Goal: Task Accomplishment & Management: Use online tool/utility

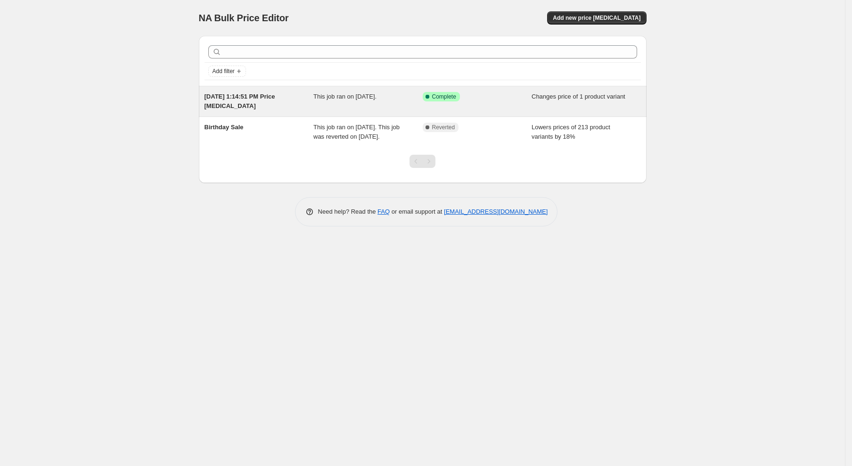
click at [250, 100] on div "[DATE] 1:14:51 PM Price [MEDICAL_DATA]" at bounding box center [258, 101] width 109 height 19
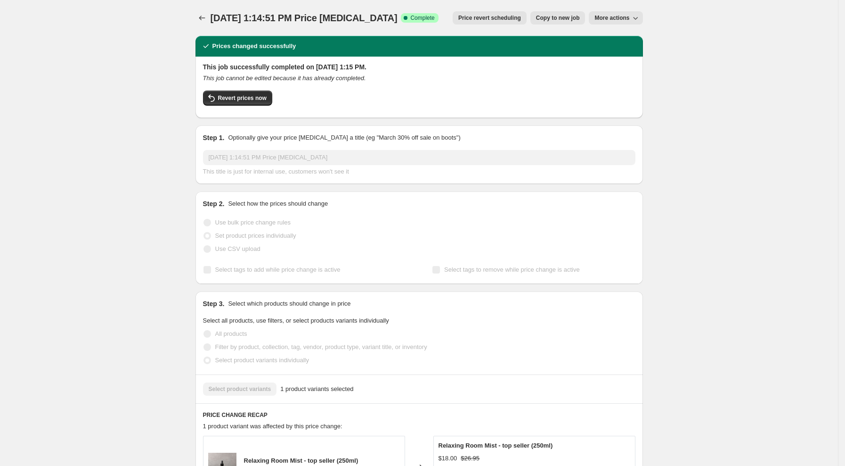
click at [250, 100] on span "Revert prices now" at bounding box center [242, 98] width 49 height 8
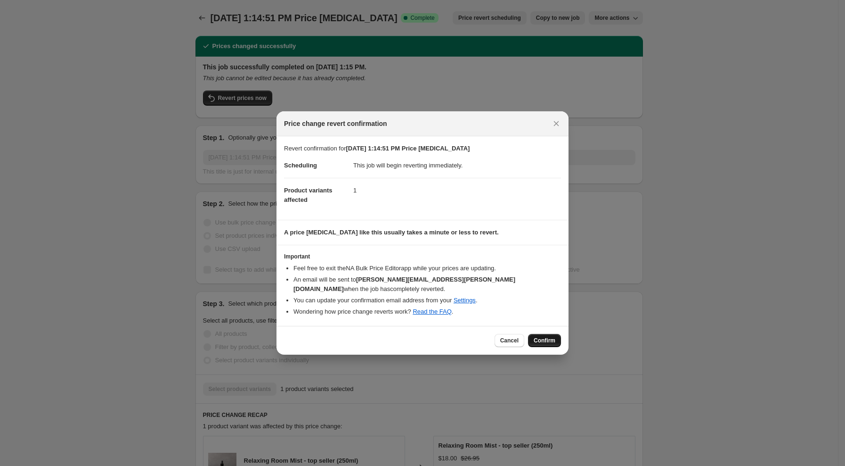
click at [539, 336] on span "Confirm" at bounding box center [545, 340] width 22 height 8
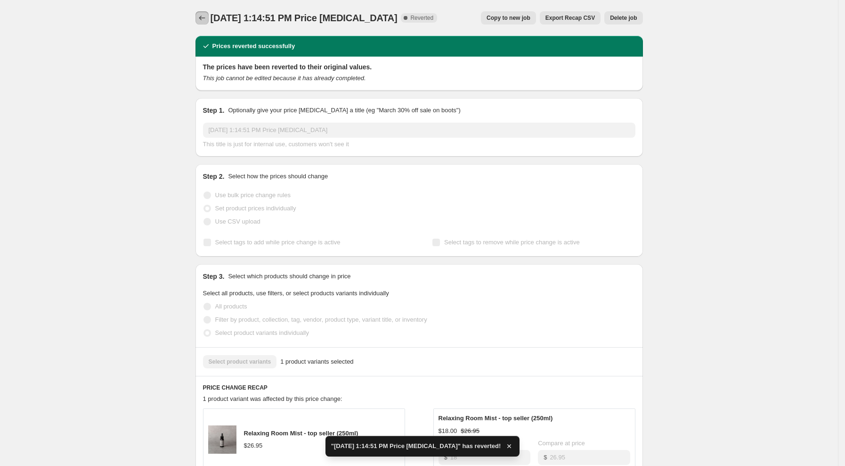
click at [205, 17] on icon "Price change jobs" at bounding box center [201, 17] width 9 height 9
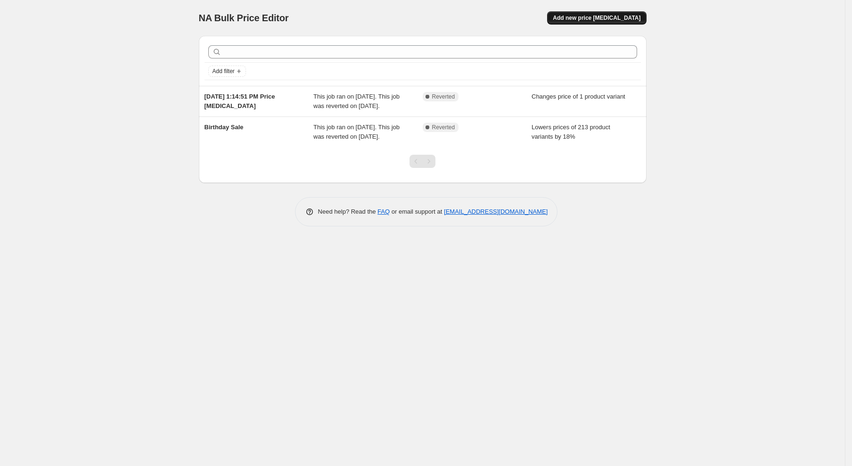
click at [612, 19] on span "Add new price [MEDICAL_DATA]" at bounding box center [597, 18] width 88 height 8
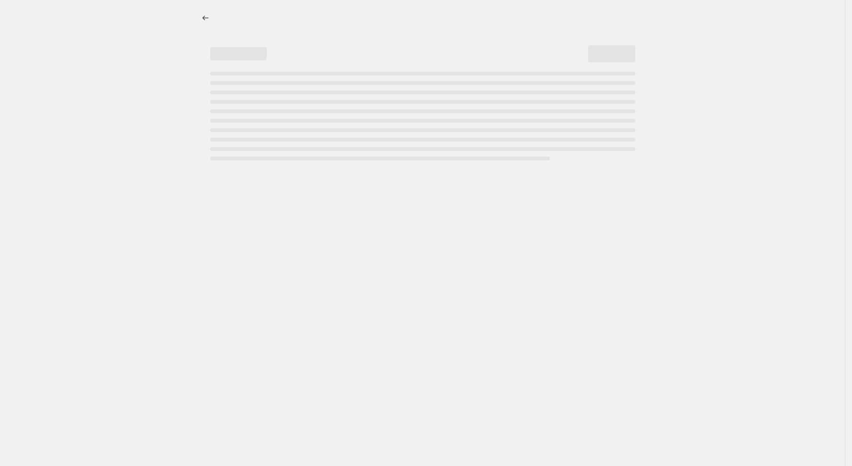
select select "percentage"
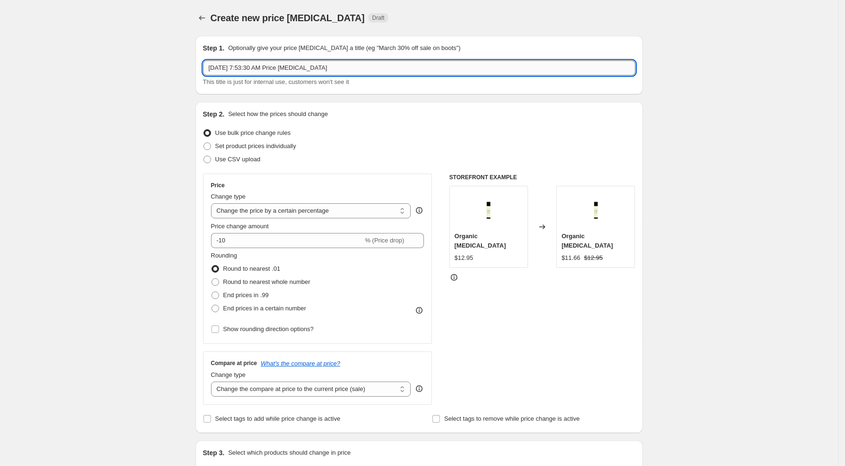
click at [239, 72] on input "[DATE] 7:53:30 AM Price [MEDICAL_DATA]" at bounding box center [419, 67] width 433 height 15
click at [241, 67] on input "[DATE] 7:53:30 AM Price [MEDICAL_DATA]" at bounding box center [419, 67] width 433 height 15
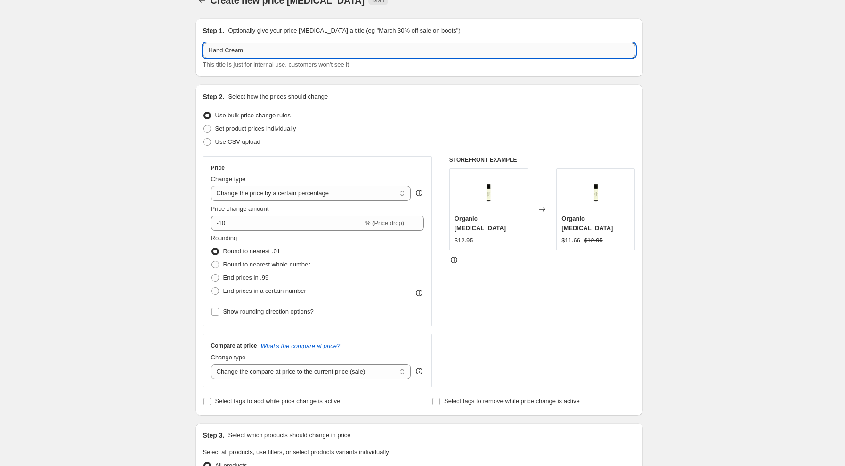
scroll to position [63, 0]
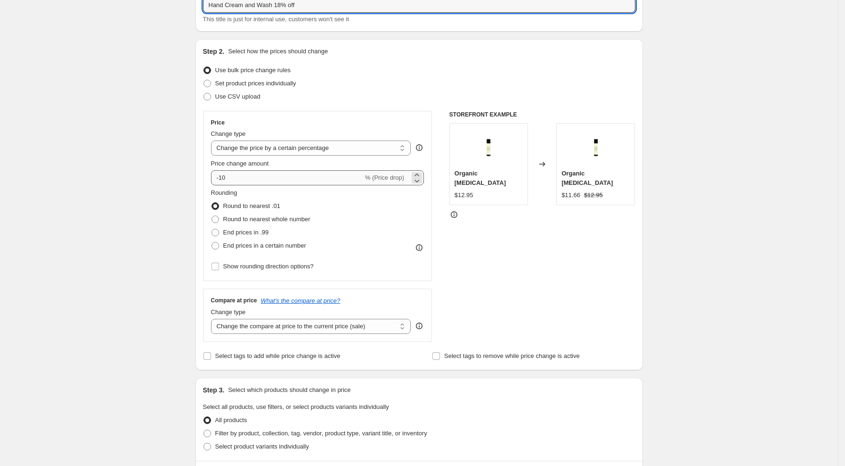
type input "Hand Cream and Wash 18% off"
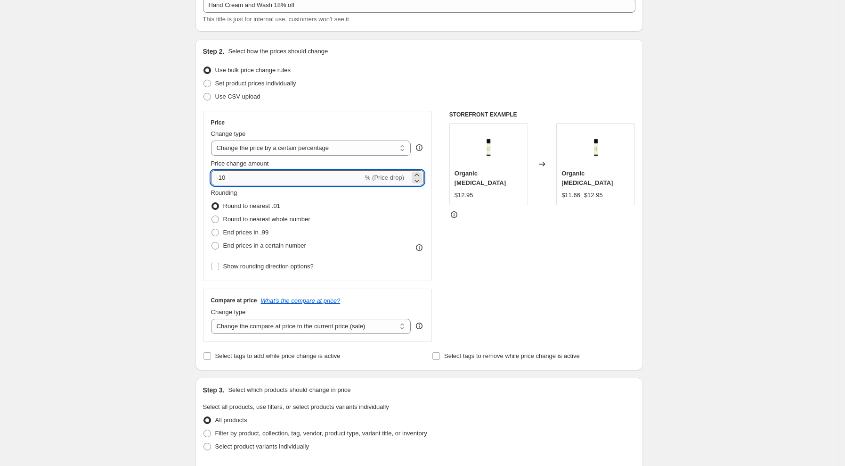
click at [263, 175] on input "-10" at bounding box center [287, 177] width 152 height 15
type input "-18"
click at [245, 83] on span "Set product prices individually" at bounding box center [255, 83] width 81 height 7
click at [204, 80] on input "Set product prices individually" at bounding box center [204, 80] width 0 height 0
radio input "true"
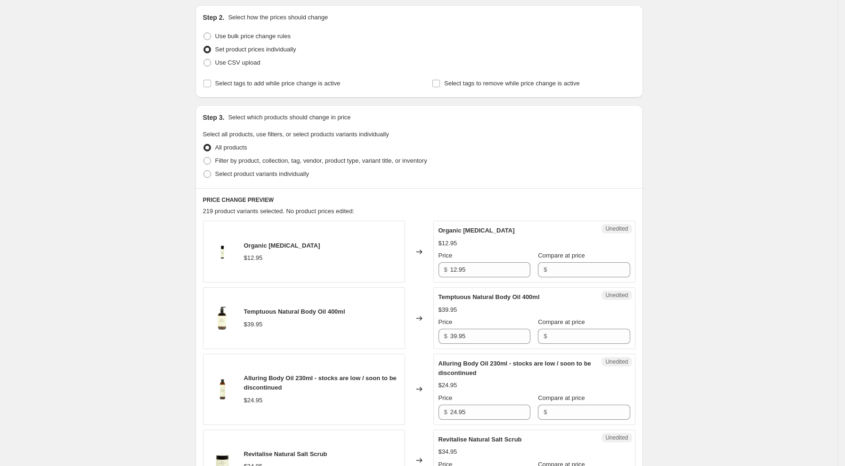
scroll to position [125, 0]
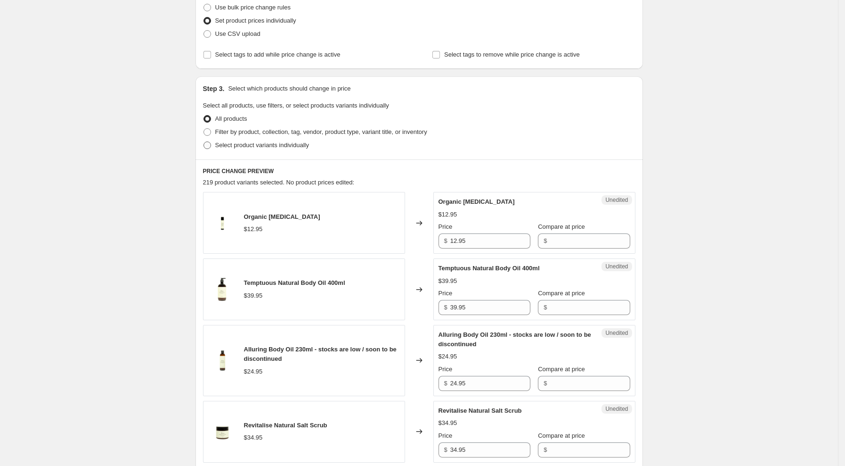
click at [265, 145] on span "Select product variants individually" at bounding box center [262, 144] width 94 height 7
click at [204, 142] on input "Select product variants individually" at bounding box center [204, 141] width 0 height 0
radio input "true"
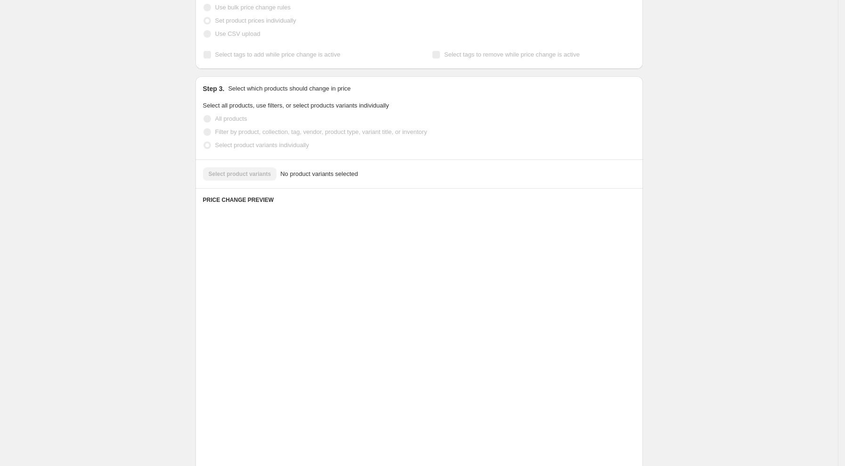
scroll to position [29, 0]
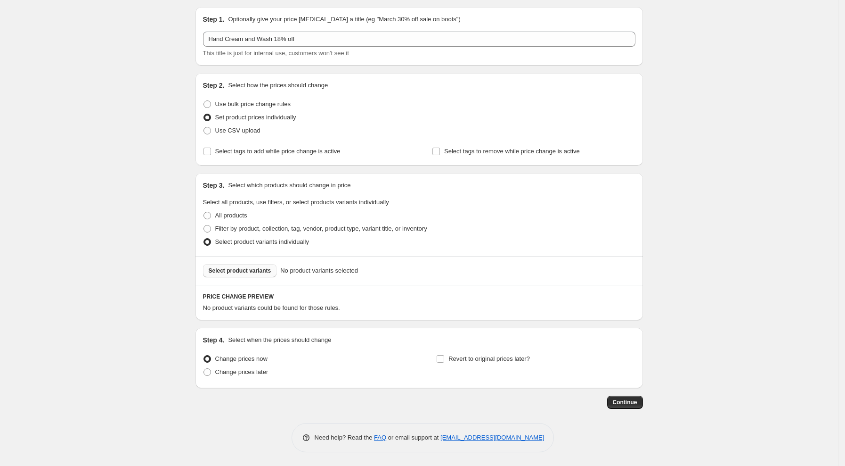
click at [246, 270] on span "Select product variants" at bounding box center [240, 271] width 63 height 8
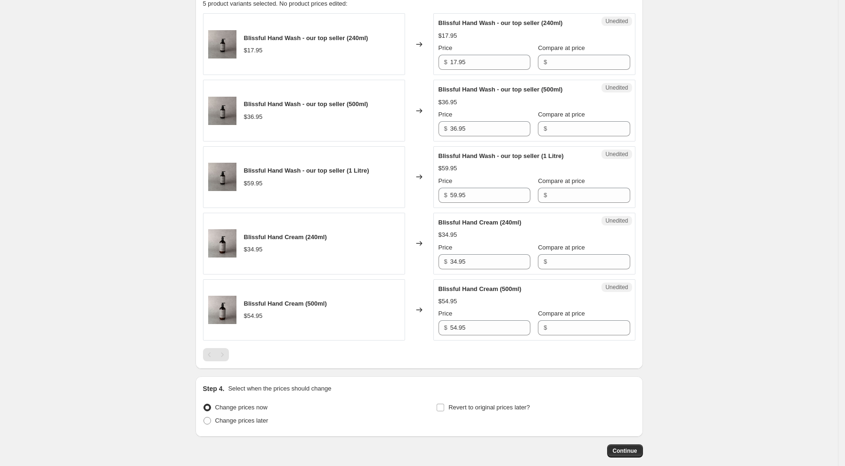
scroll to position [343, 0]
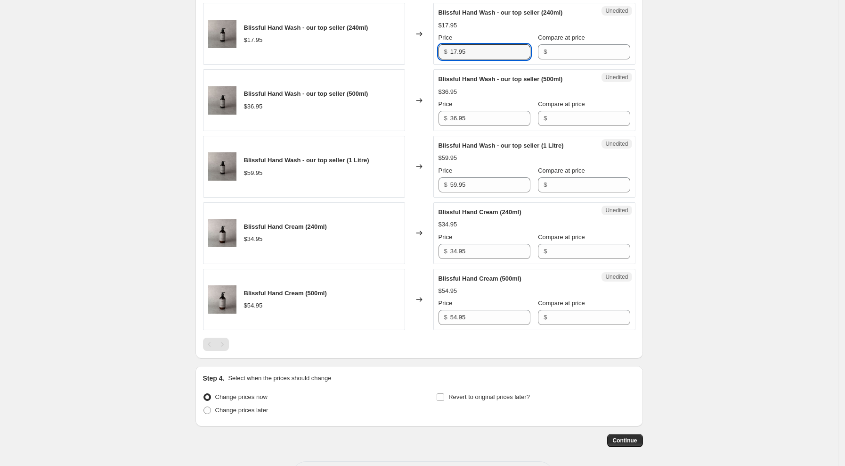
drag, startPoint x: 480, startPoint y: 52, endPoint x: 425, endPoint y: 45, distance: 55.1
click at [425, 45] on div "Blissful Hand Wash - our top seller (240ml) $17.95 Changed to Unedited Blissful…" at bounding box center [419, 34] width 433 height 62
click at [758, 180] on div "Create new price [MEDICAL_DATA]. This page is ready Create new price [MEDICAL_D…" at bounding box center [419, 80] width 838 height 847
drag, startPoint x: 488, startPoint y: 51, endPoint x: 381, endPoint y: 42, distance: 106.9
click at [381, 42] on div "Blissful Hand Wash - our top seller (240ml) $17.95 Changed to Unedited Blissful…" at bounding box center [419, 34] width 433 height 62
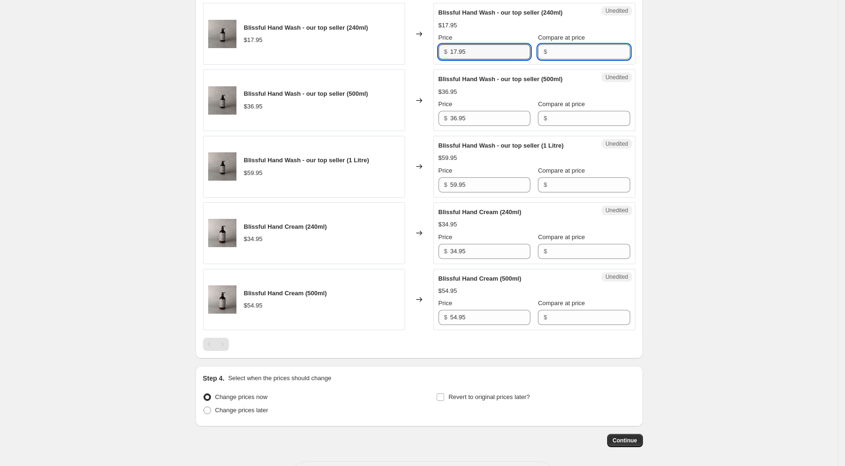
click at [579, 51] on input "Compare at price" at bounding box center [590, 51] width 80 height 15
paste input "17.95"
type input "17.95"
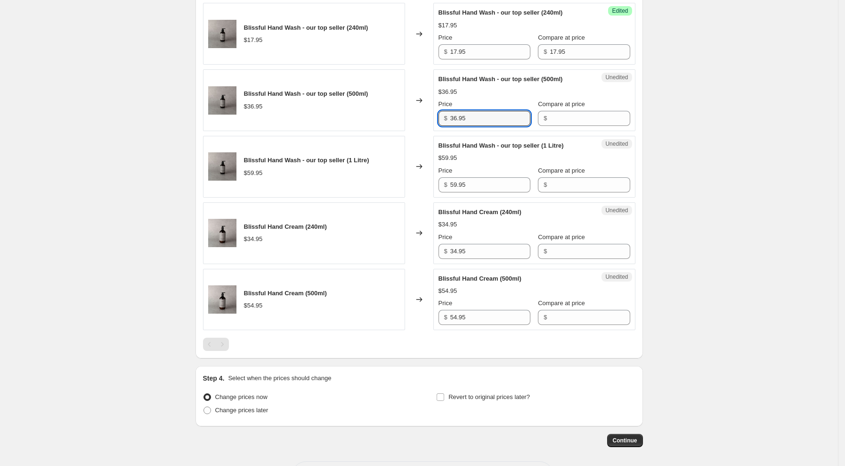
drag, startPoint x: 480, startPoint y: 118, endPoint x: 395, endPoint y: 104, distance: 85.9
click at [395, 104] on div "Blissful Hand Wash - our top seller (500ml) $36.95 Changed to Unedited Blissful…" at bounding box center [419, 100] width 433 height 62
click at [569, 122] on input "Compare at price" at bounding box center [590, 118] width 80 height 15
paste input "36.95"
type input "36.95"
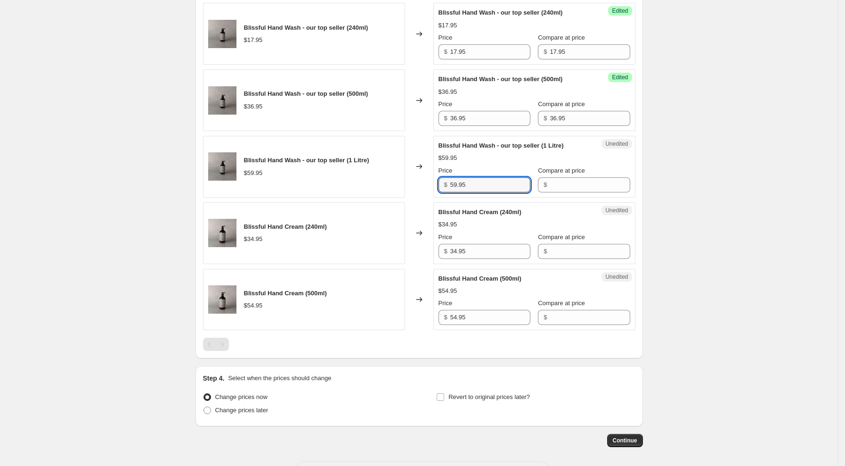
click at [424, 174] on div "Blissful Hand Wash - our top seller (1 Litre) $59.95 Changed to Unedited Blissf…" at bounding box center [419, 167] width 433 height 62
click at [578, 184] on input "Compare at price" at bounding box center [590, 184] width 80 height 15
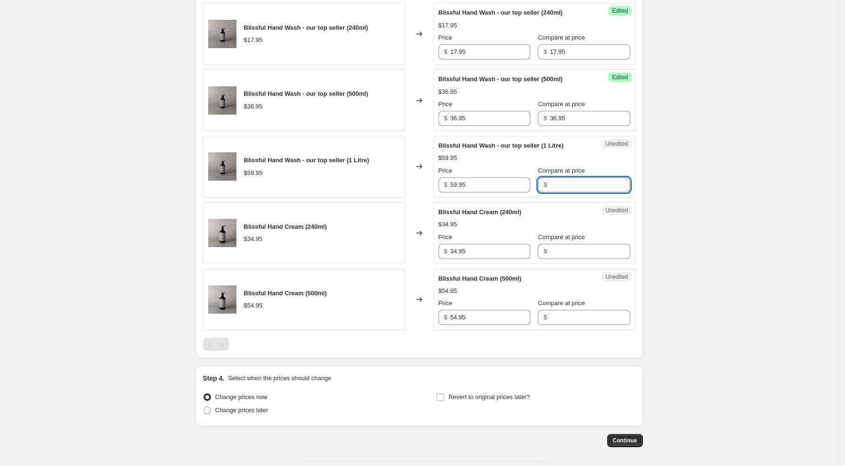
paste input "59.95"
type input "59.95"
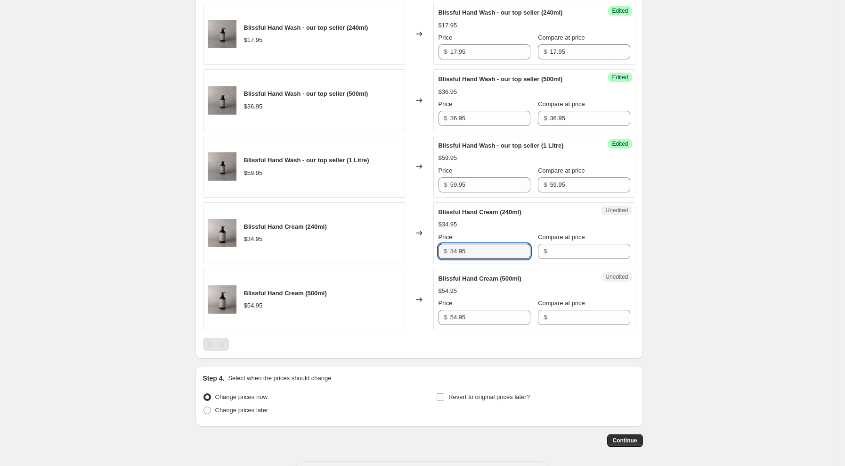
drag, startPoint x: 474, startPoint y: 247, endPoint x: 419, endPoint y: 244, distance: 54.3
click at [419, 244] on div "Blissful Hand Cream (240ml) $34.95 Changed to Unedited Blissful Hand Cream (240…" at bounding box center [419, 233] width 433 height 62
click at [551, 250] on input "Compare at price" at bounding box center [590, 251] width 80 height 15
paste input "34.95"
type input "34.95"
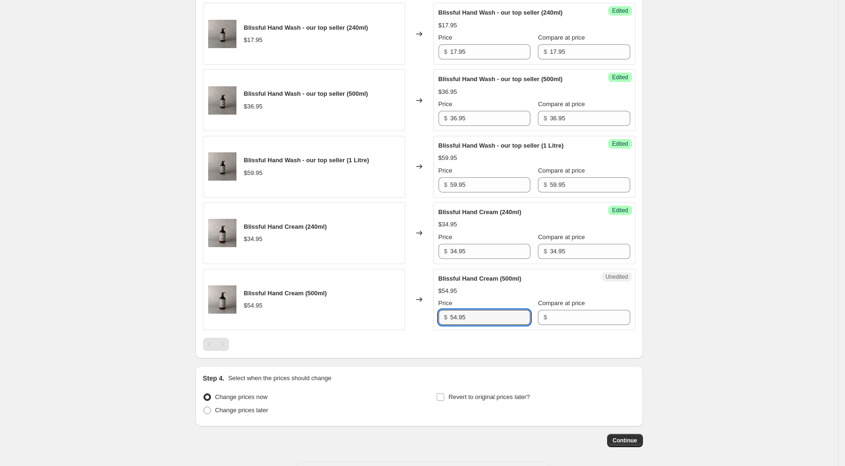
drag, startPoint x: 476, startPoint y: 315, endPoint x: 400, endPoint y: 305, distance: 77.0
click at [400, 305] on div "Blissful Hand Cream (500ml) $54.95 Changed to Unedited Blissful Hand Cream (500…" at bounding box center [419, 300] width 433 height 62
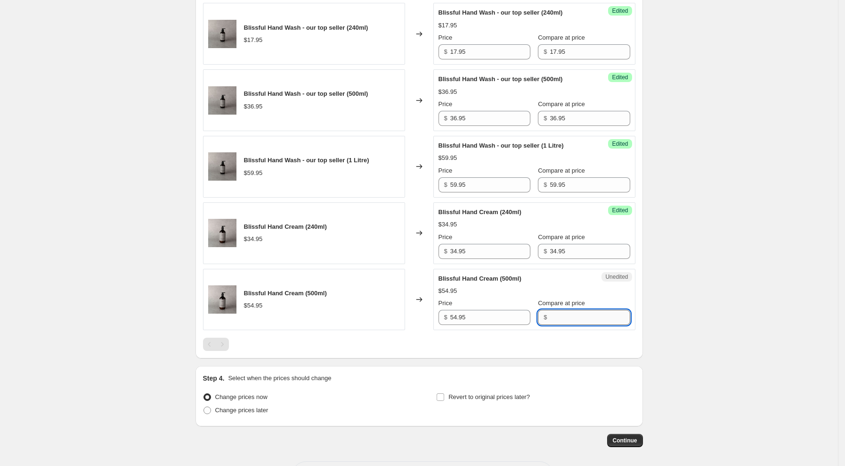
click at [568, 319] on input "Compare at price" at bounding box center [590, 317] width 80 height 15
paste input "54.95"
type input "54.95"
click at [745, 310] on div "Create new price [MEDICAL_DATA]. This page is ready Create new price [MEDICAL_D…" at bounding box center [419, 80] width 838 height 847
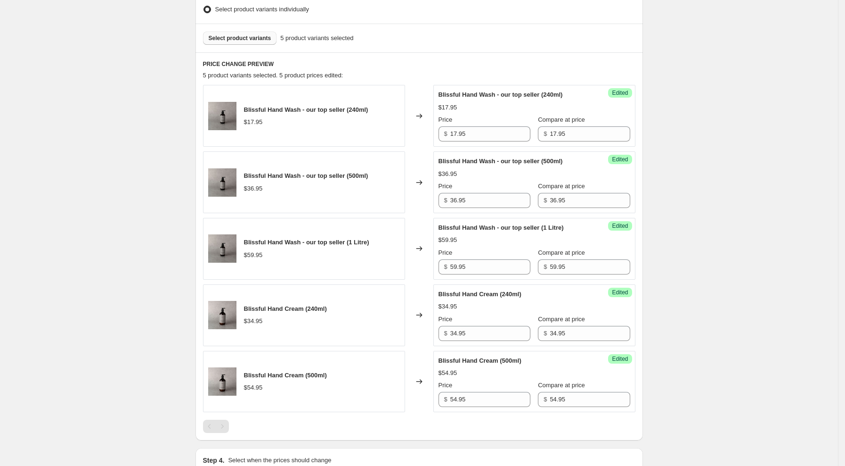
scroll to position [280, 0]
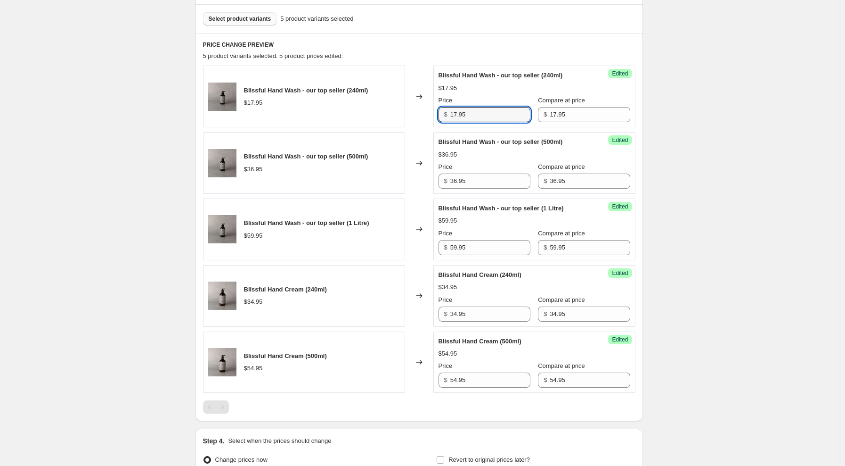
drag, startPoint x: 469, startPoint y: 117, endPoint x: 361, endPoint y: 105, distance: 109.1
click at [363, 104] on div "Blissful Hand Wash - our top seller (240ml) $17.95 Changed to Success Edited Bl…" at bounding box center [419, 96] width 433 height 62
type input "17.95"
drag, startPoint x: 479, startPoint y: 181, endPoint x: 398, endPoint y: 169, distance: 82.0
click at [398, 169] on div "Blissful Hand Wash - our top seller (500ml) $36.95 Changed to Success Edited Bl…" at bounding box center [419, 163] width 433 height 62
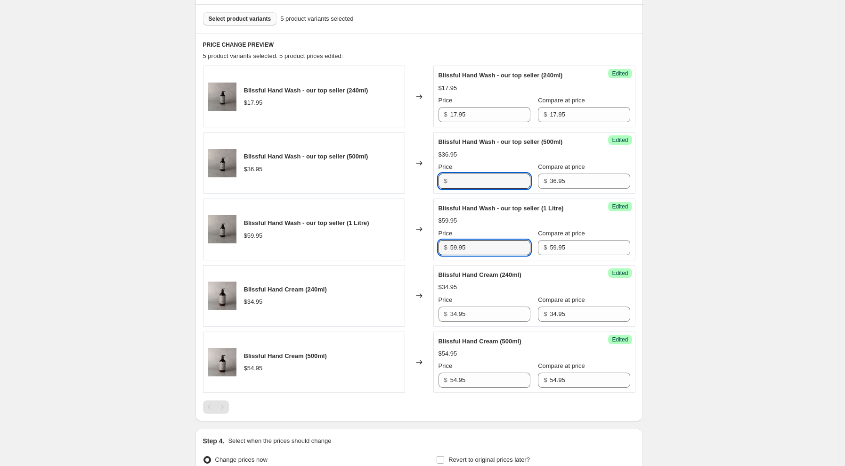
type input "36.95"
click at [391, 237] on div "Blissful Hand Wash - our top seller (1 Litre) $59.95 Changed to Success Edited …" at bounding box center [419, 229] width 433 height 62
type input "59.95"
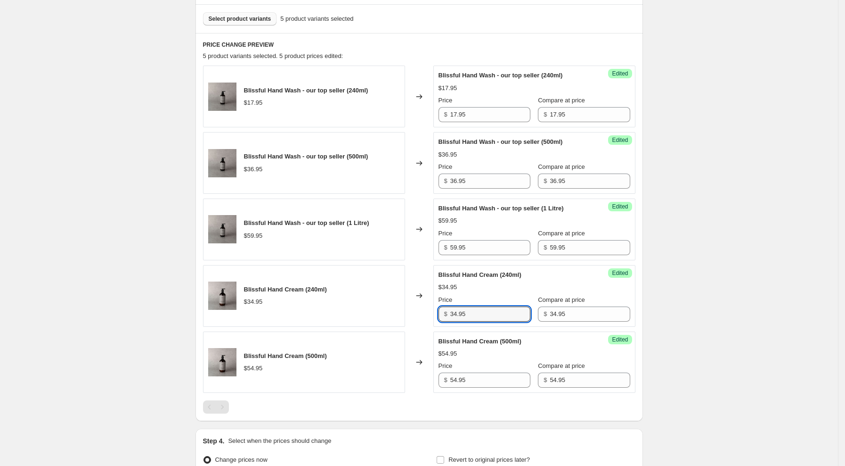
drag, startPoint x: 473, startPoint y: 315, endPoint x: 413, endPoint y: 308, distance: 59.8
click at [413, 308] on div "Blissful Hand Cream (240ml) $34.95 Changed to Success Edited Blissful Hand Crea…" at bounding box center [419, 296] width 433 height 62
type input "34.95"
drag, startPoint x: 463, startPoint y: 380, endPoint x: 404, endPoint y: 374, distance: 59.3
click at [404, 374] on div "Blissful Hand Cream (500ml) $54.95 Changed to Success Edited Blissful Hand Crea…" at bounding box center [419, 362] width 433 height 62
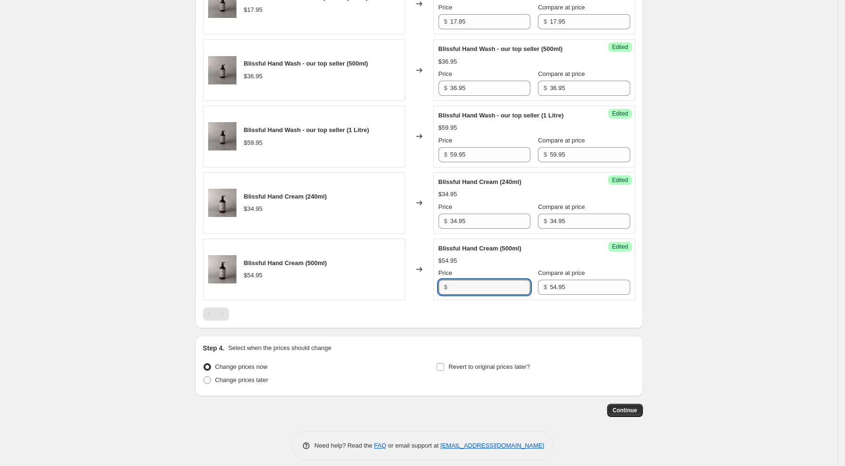
scroll to position [382, 0]
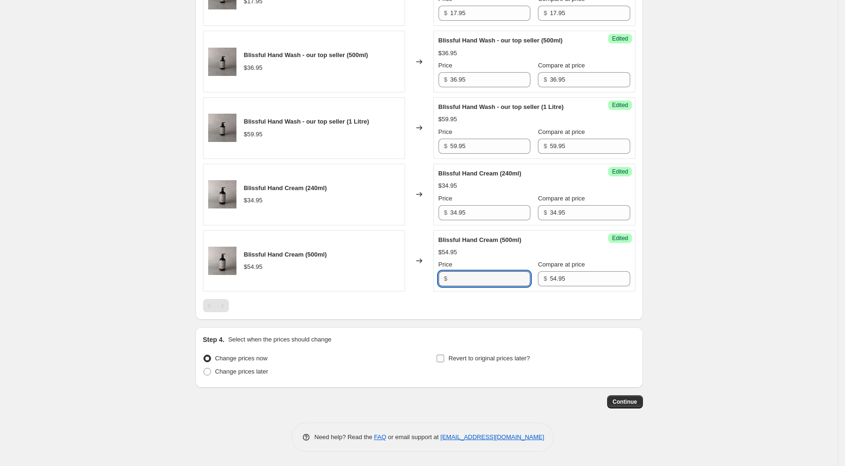
type input "54.95"
click at [442, 363] on label "Revert to original prices later?" at bounding box center [483, 357] width 94 height 13
click at [442, 362] on input "Revert to original prices later?" at bounding box center [441, 358] width 8 height 8
checkbox input "true"
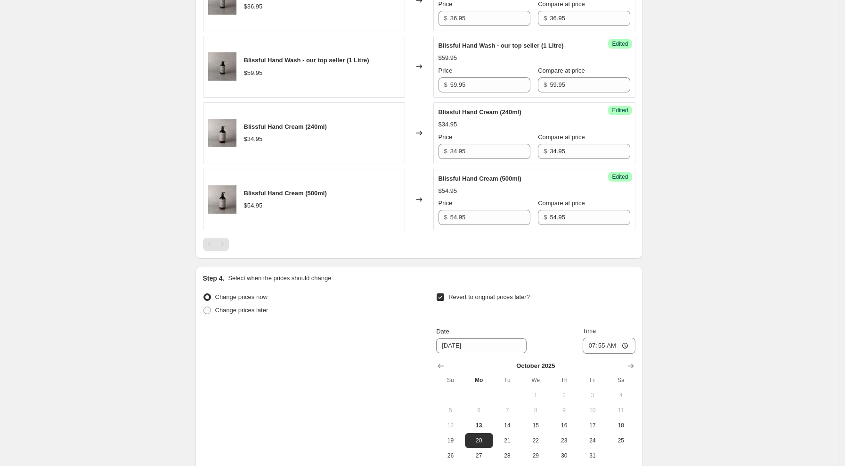
scroll to position [507, 0]
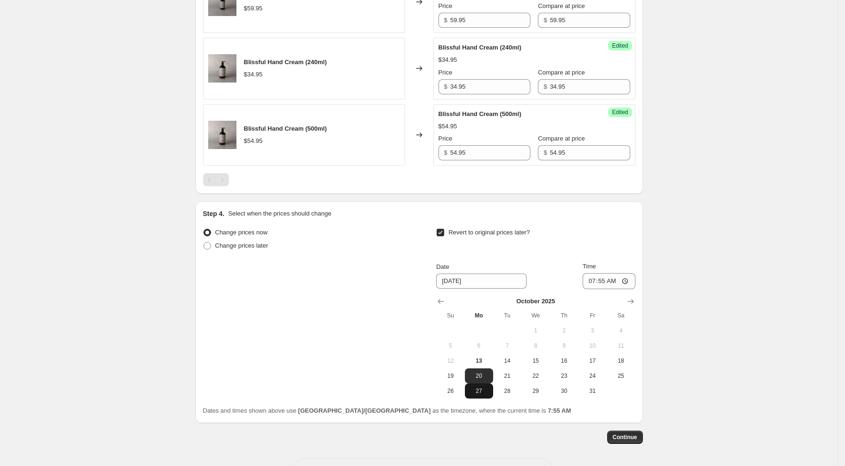
click at [483, 392] on span "27" at bounding box center [479, 391] width 21 height 8
type input "[DATE]"
click at [591, 281] on input "07:55" at bounding box center [609, 281] width 53 height 16
type input "06:00"
click at [488, 376] on span "20" at bounding box center [479, 376] width 21 height 8
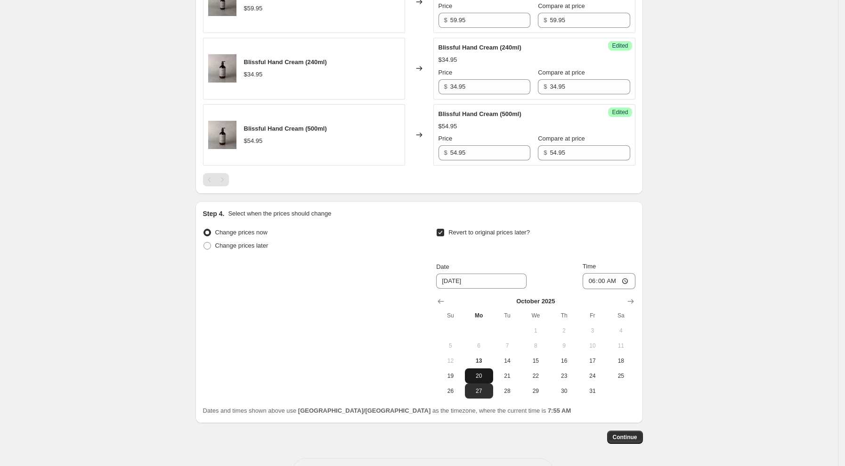
type input "[DATE]"
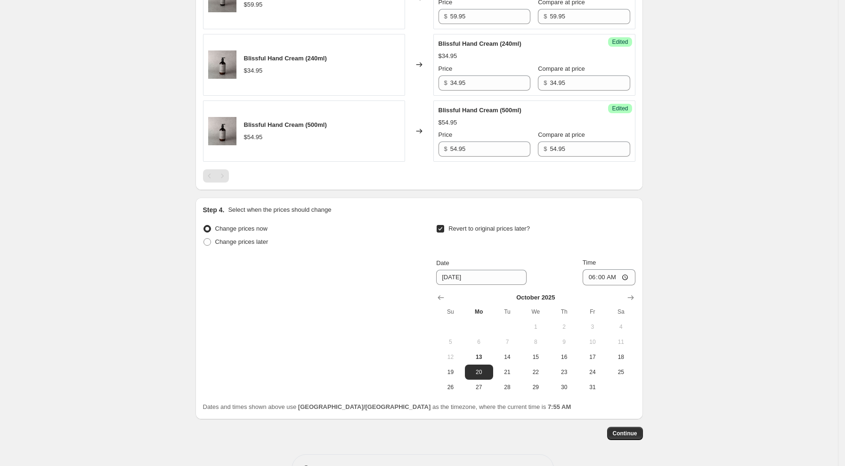
scroll to position [543, 0]
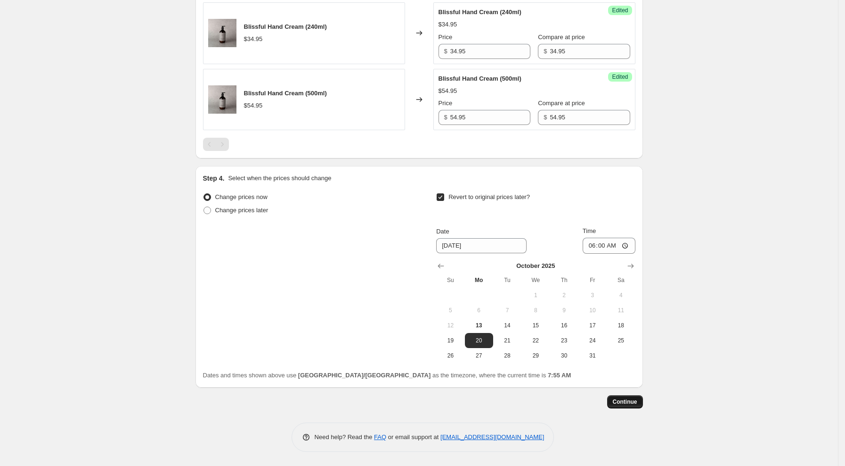
click at [626, 402] on span "Continue" at bounding box center [625, 402] width 25 height 8
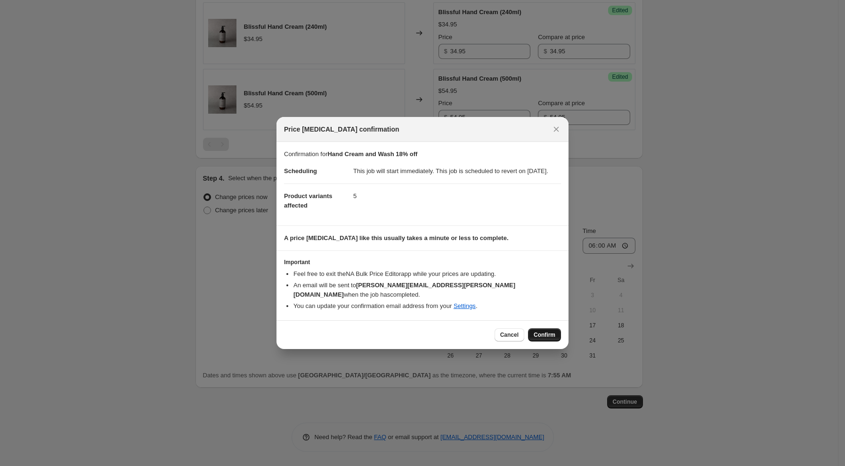
click at [536, 332] on span "Confirm" at bounding box center [545, 335] width 22 height 8
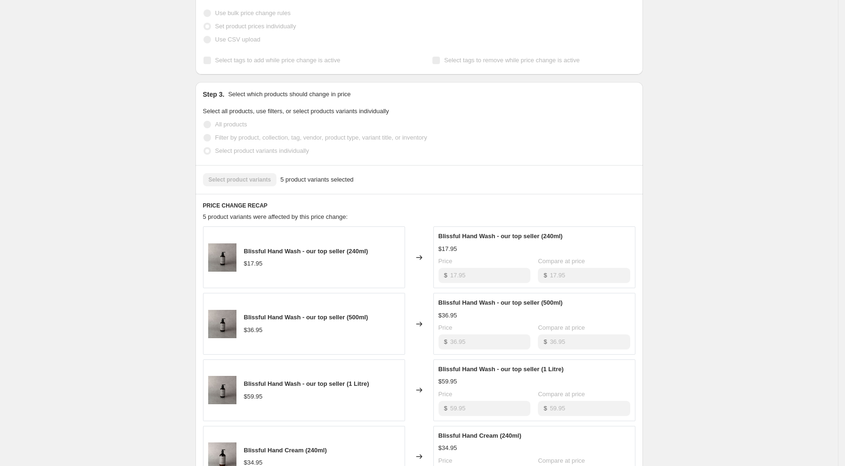
scroll to position [56, 0]
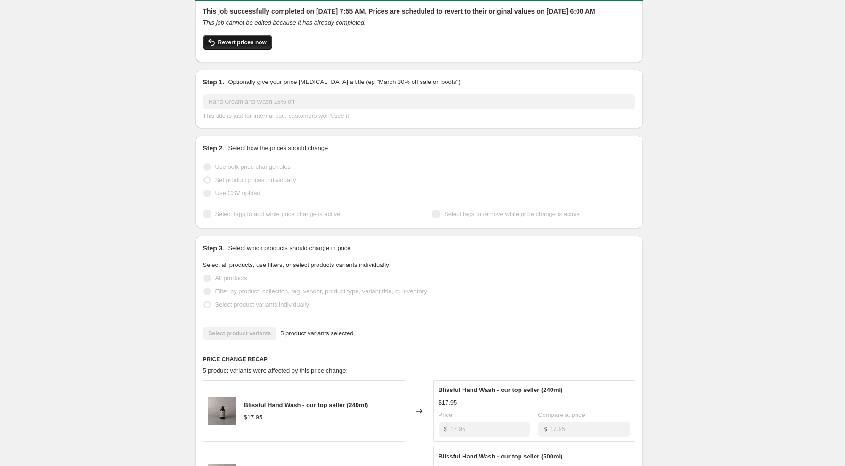
click at [228, 46] on button "Revert prices now" at bounding box center [237, 42] width 69 height 15
checkbox input "false"
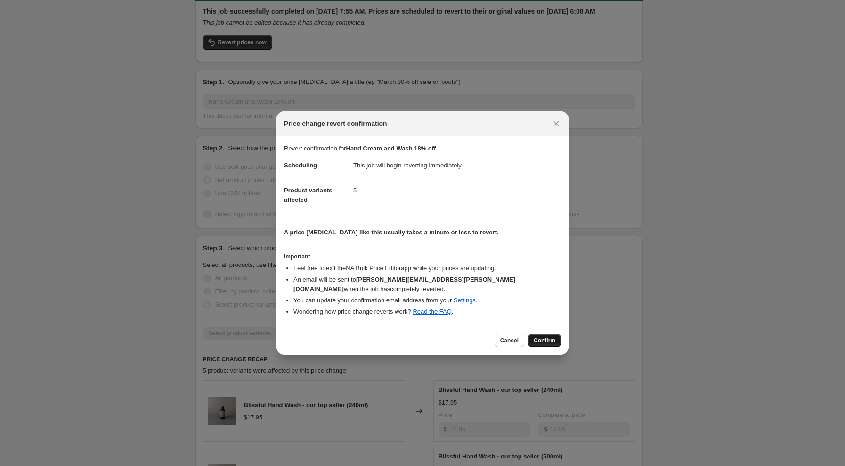
click at [547, 337] on span "Confirm" at bounding box center [545, 340] width 22 height 8
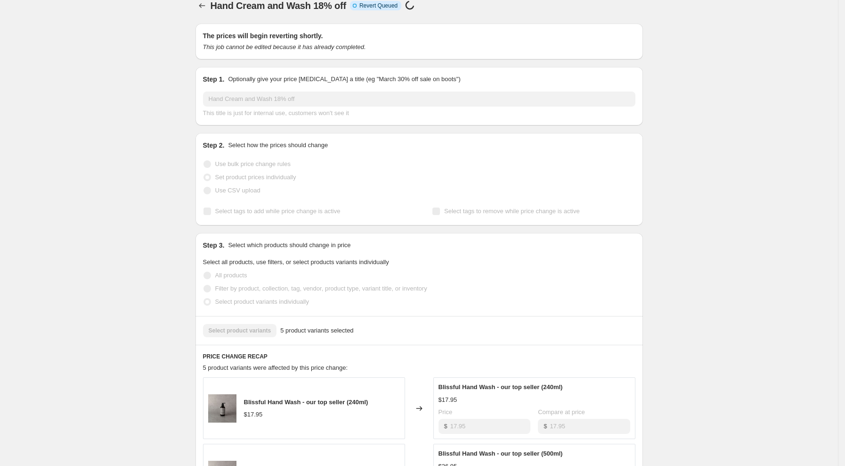
scroll to position [0, 0]
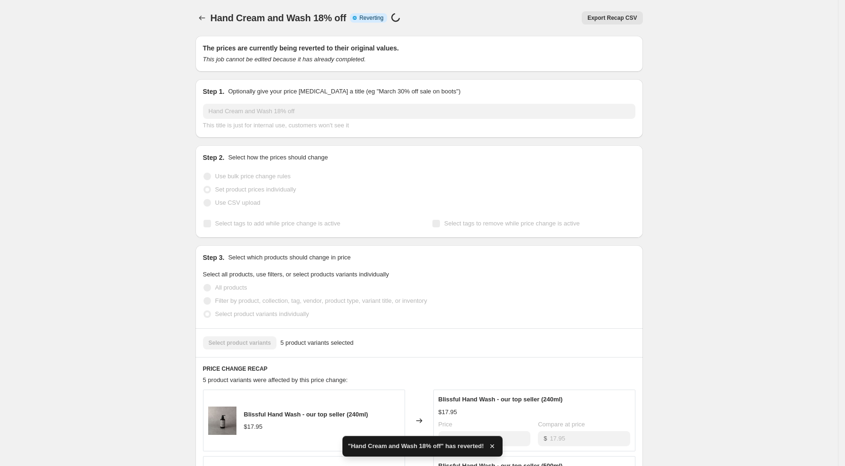
checkbox input "true"
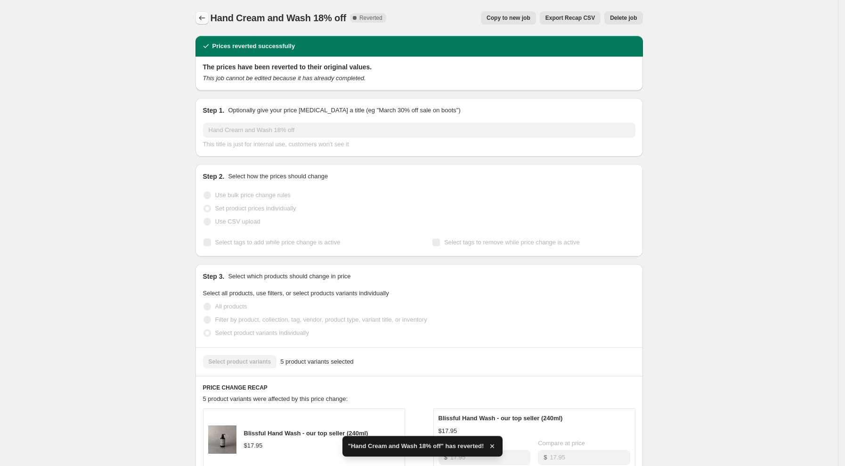
click at [204, 21] on icon "Price change jobs" at bounding box center [201, 17] width 9 height 9
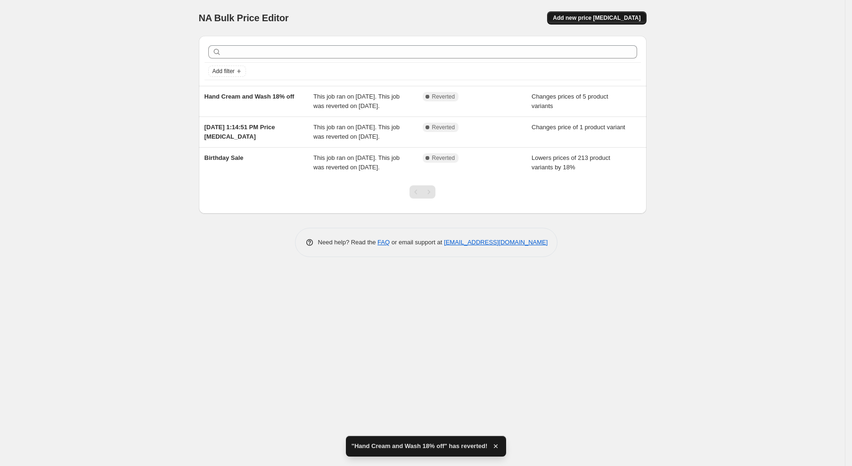
click at [615, 20] on span "Add new price [MEDICAL_DATA]" at bounding box center [597, 18] width 88 height 8
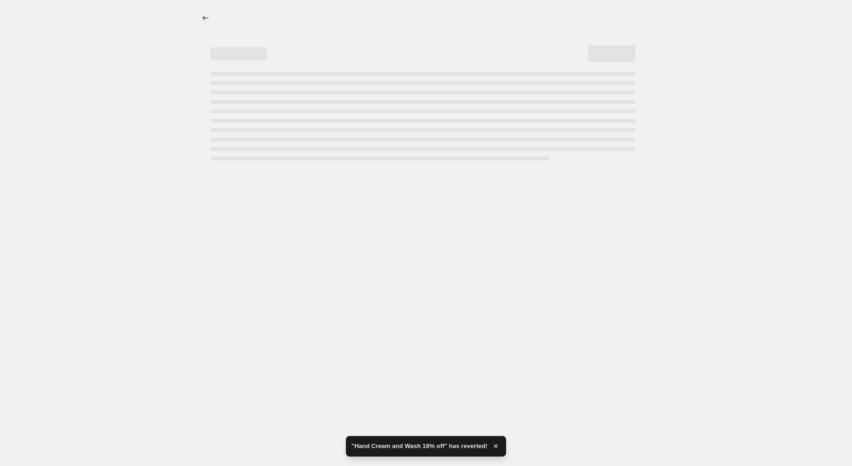
select select "percentage"
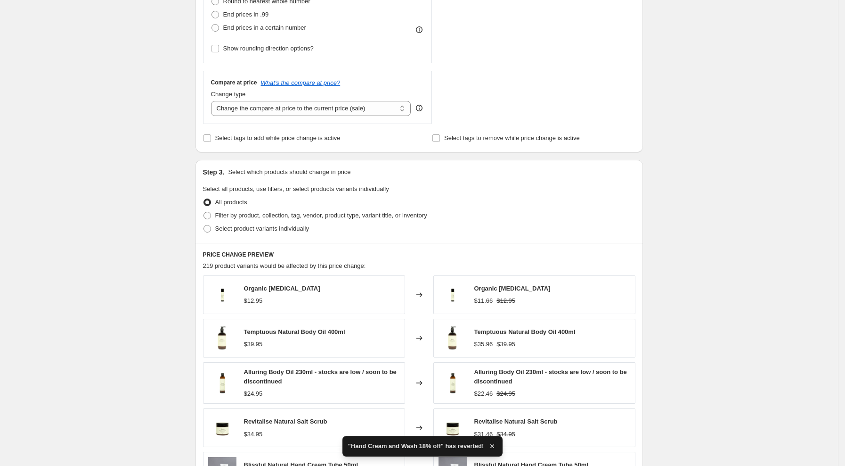
scroll to position [156, 0]
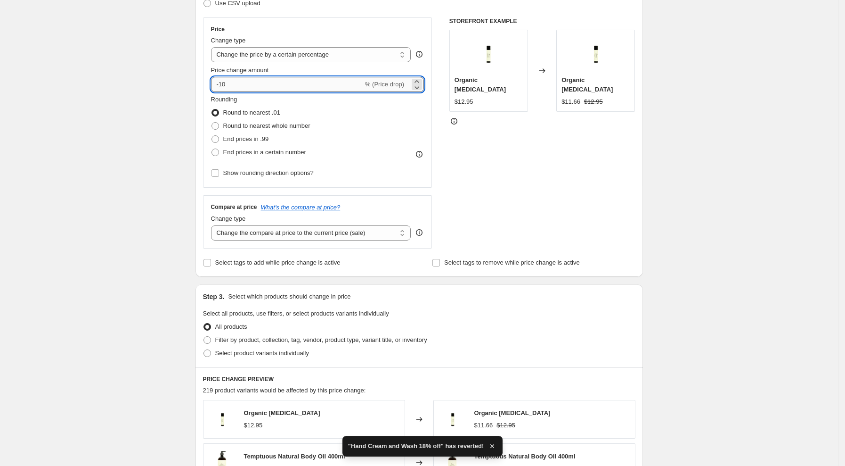
drag, startPoint x: 221, startPoint y: 83, endPoint x: 253, endPoint y: 84, distance: 32.0
click at [252, 83] on input "-10" at bounding box center [287, 84] width 152 height 15
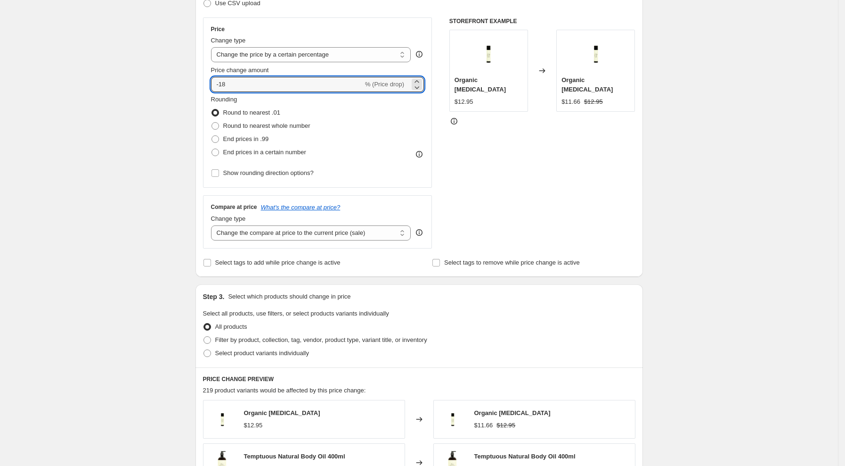
type input "-18"
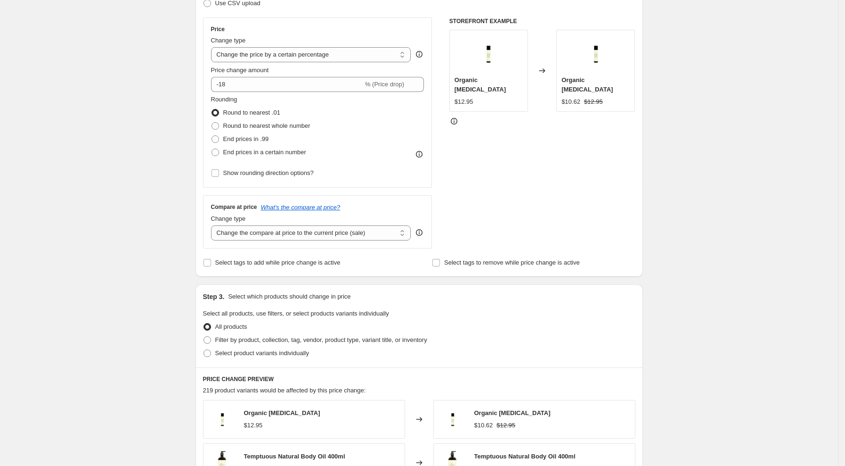
click at [147, 91] on div "Create new price [MEDICAL_DATA]. This page is ready Create new price [MEDICAL_D…" at bounding box center [419, 316] width 838 height 945
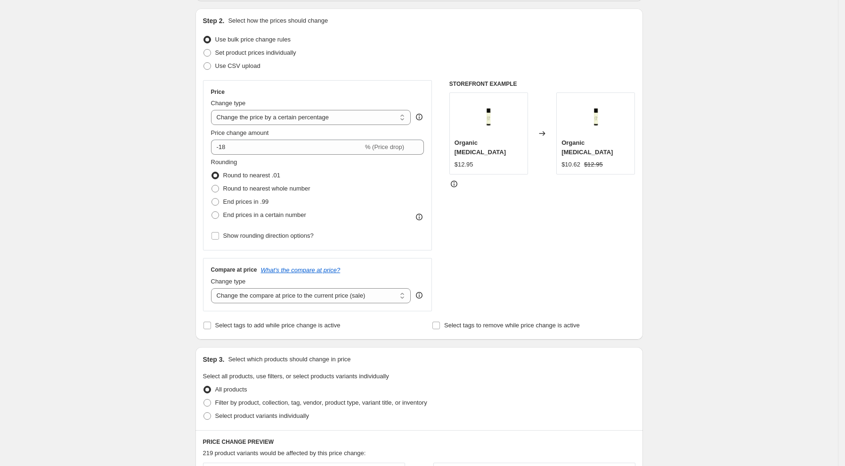
scroll to position [31, 0]
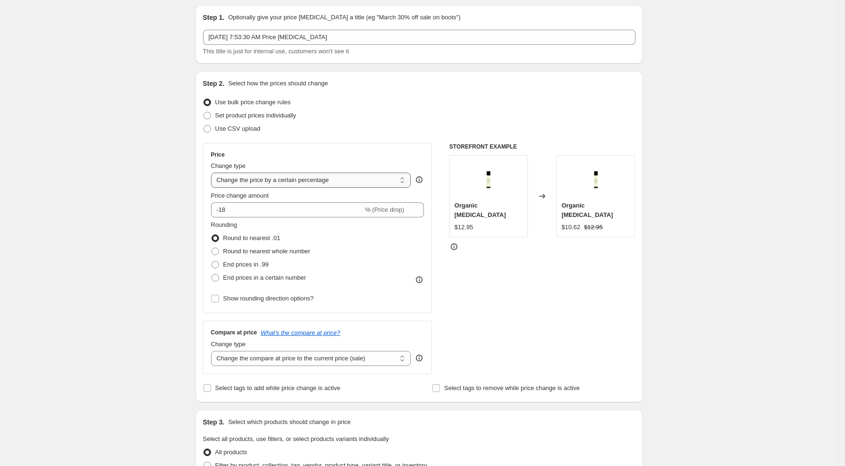
click at [241, 178] on select "Change the price to a certain amount Change the price by a certain amount Chang…" at bounding box center [311, 179] width 200 height 15
click at [237, 119] on span "Set product prices individually" at bounding box center [255, 115] width 81 height 7
click at [204, 112] on input "Set product prices individually" at bounding box center [204, 112] width 0 height 0
radio input "true"
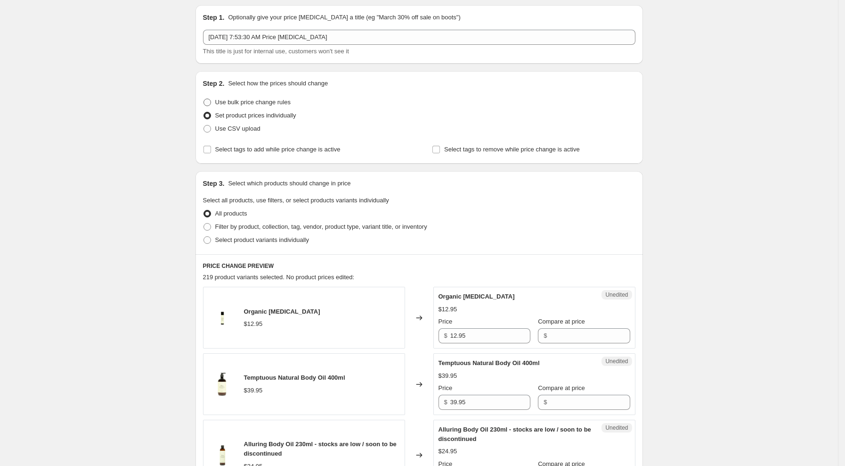
click at [237, 104] on span "Use bulk price change rules" at bounding box center [252, 101] width 75 height 7
click at [204, 99] on input "Use bulk price change rules" at bounding box center [204, 98] width 0 height 0
radio input "true"
select select "percentage"
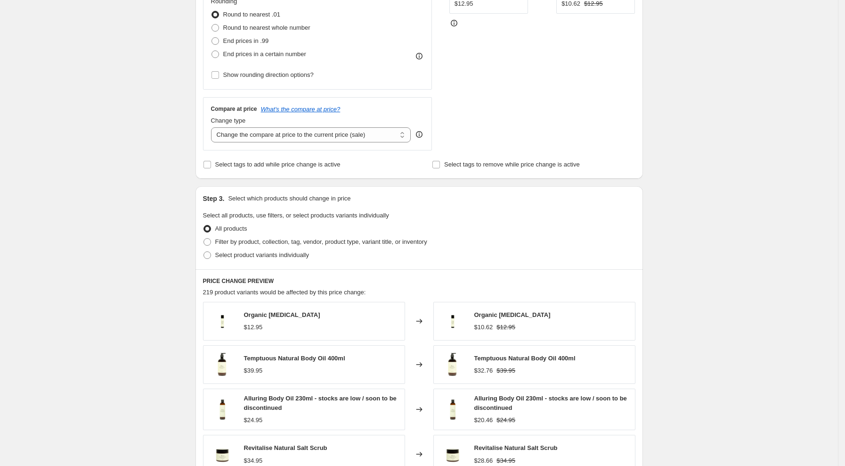
scroll to position [282, 0]
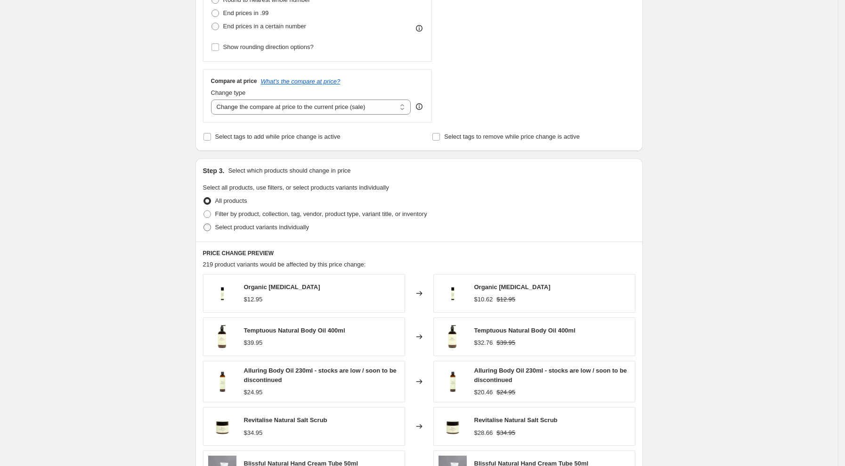
click at [233, 227] on span "Select product variants individually" at bounding box center [262, 226] width 94 height 7
click at [204, 224] on input "Select product variants individually" at bounding box center [204, 223] width 0 height 0
radio input "true"
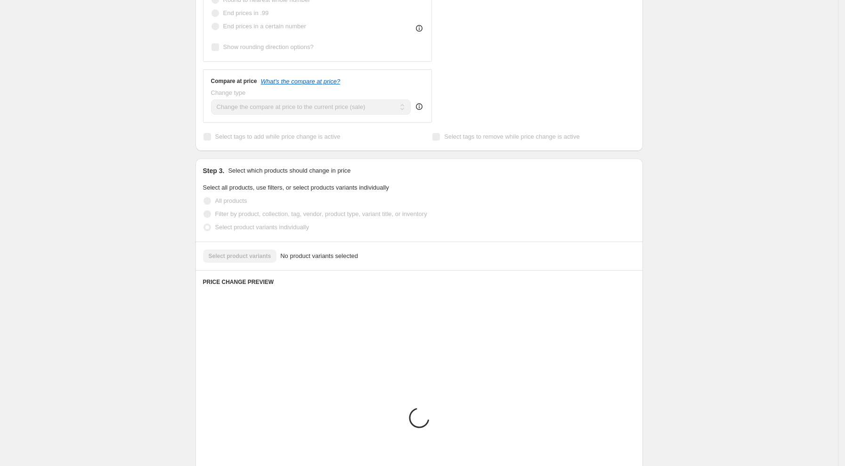
scroll to position [268, 0]
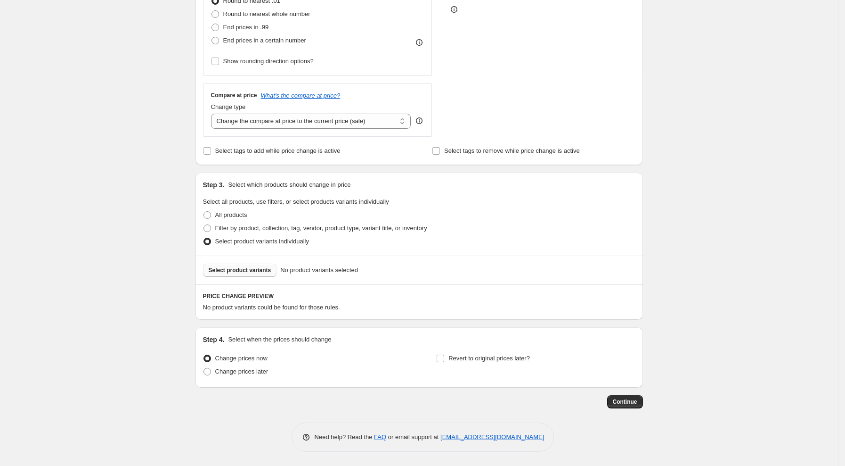
click at [244, 272] on span "Select product variants" at bounding box center [240, 270] width 63 height 8
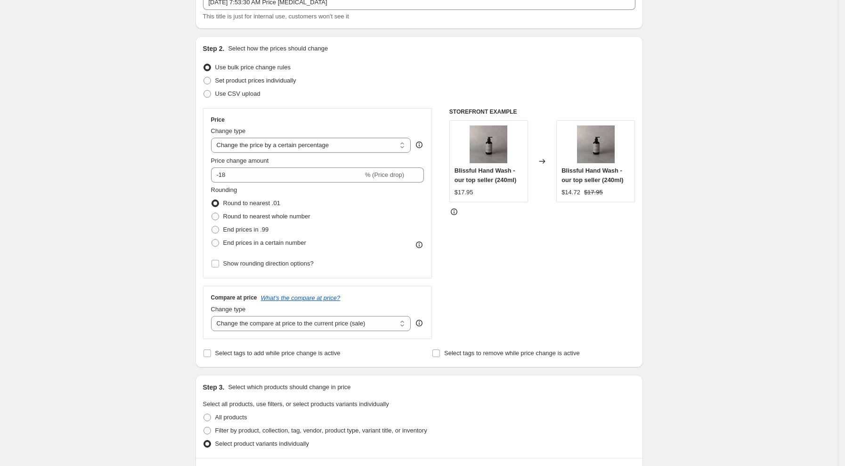
scroll to position [0, 0]
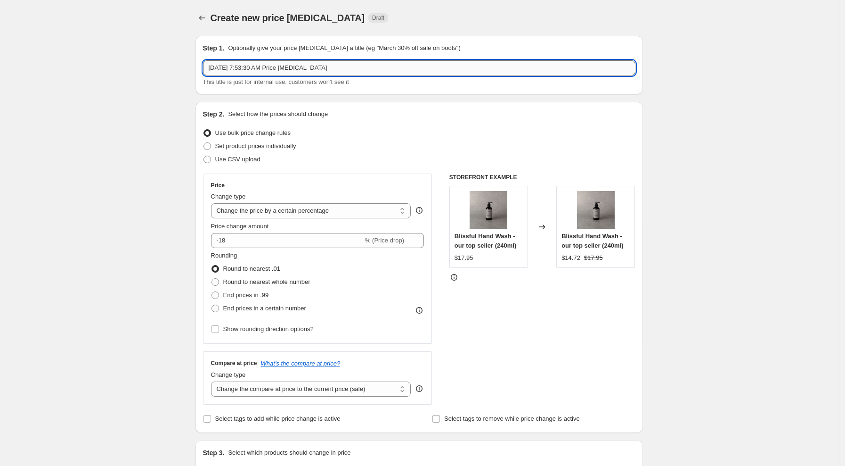
click at [261, 67] on input "[DATE] 7:53:30 AM Price [MEDICAL_DATA]" at bounding box center [419, 67] width 433 height 15
type input "Hand Wash Hand Cream 18% off"
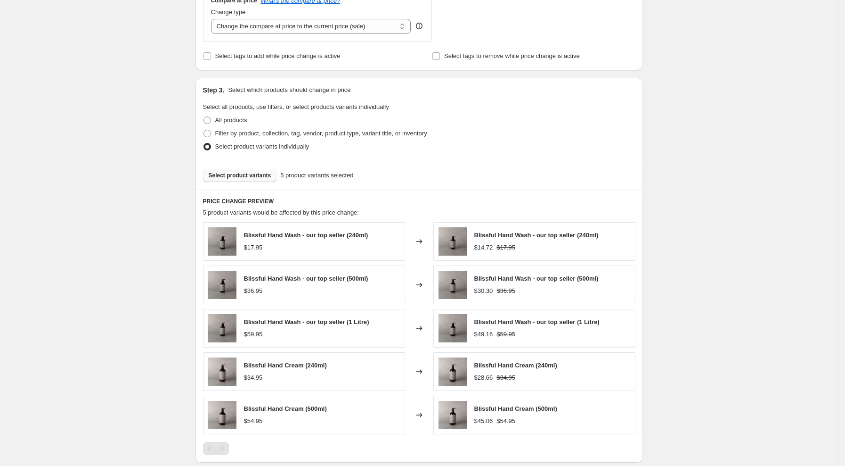
scroll to position [506, 0]
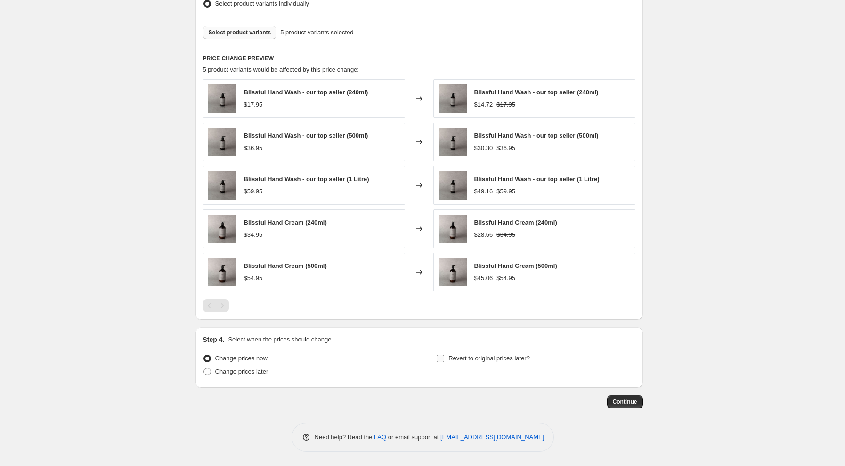
click at [452, 358] on span "Revert to original prices later?" at bounding box center [490, 357] width 82 height 7
click at [444, 358] on input "Revert to original prices later?" at bounding box center [441, 358] width 8 height 8
checkbox input "true"
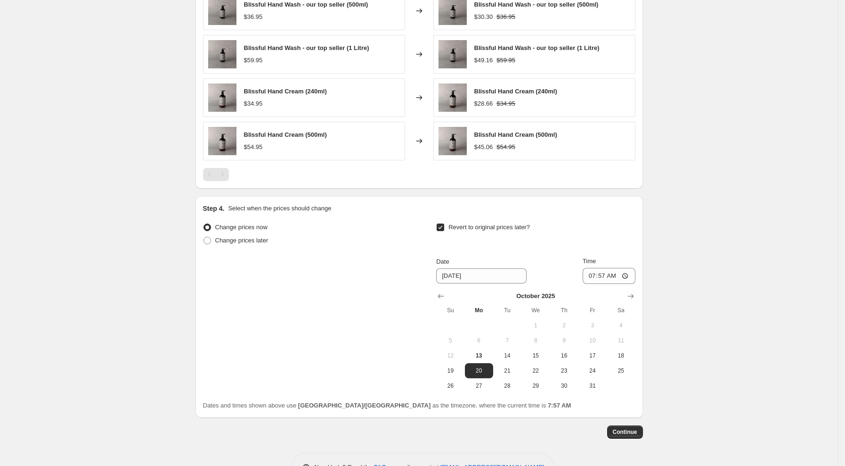
scroll to position [667, 0]
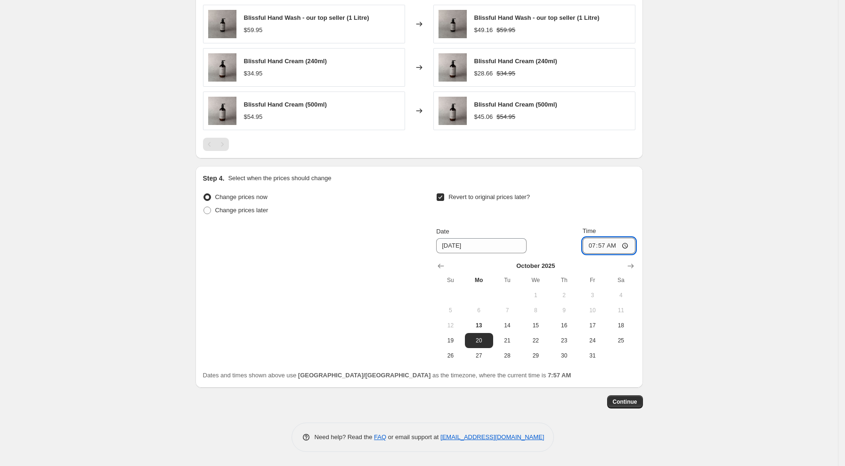
click at [596, 245] on input "07:57" at bounding box center [609, 245] width 53 height 16
type input "06:00"
click at [622, 403] on span "Continue" at bounding box center [625, 402] width 25 height 8
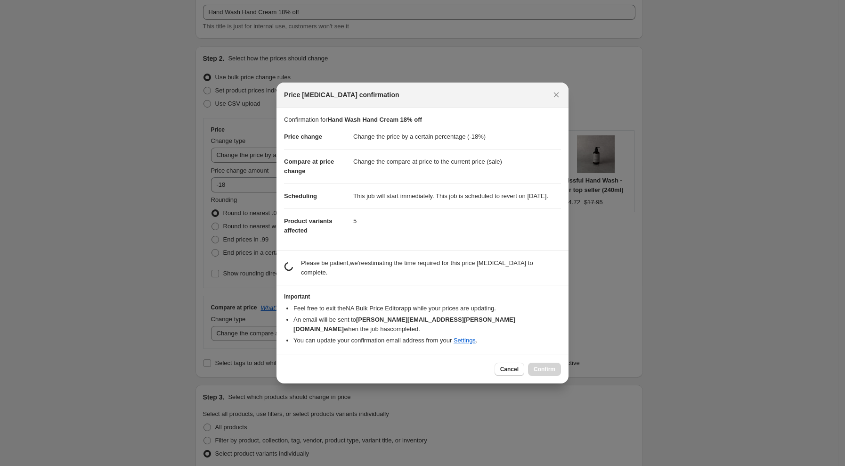
scroll to position [0, 0]
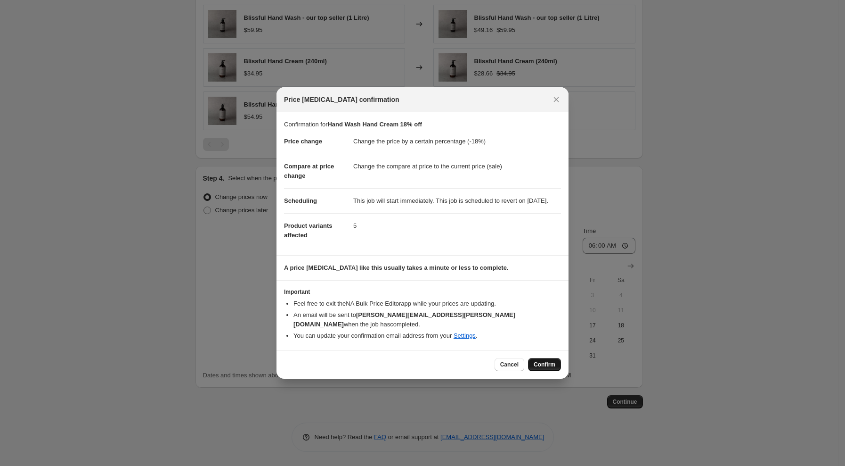
click at [536, 365] on span "Confirm" at bounding box center [545, 364] width 22 height 8
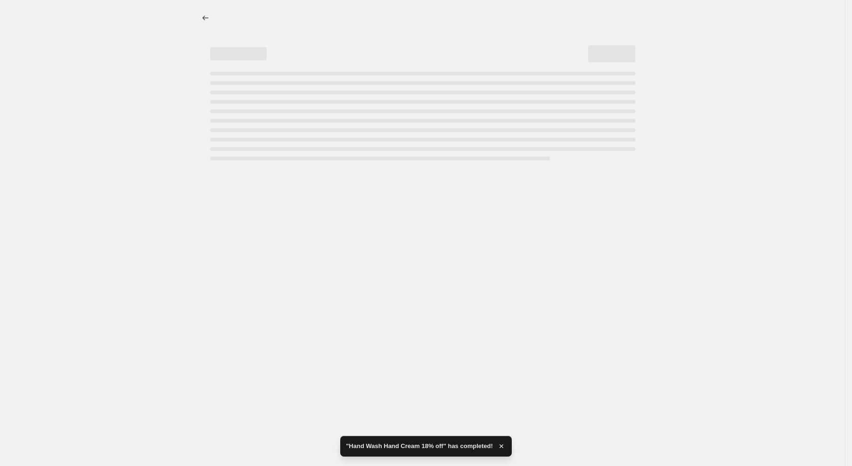
select select "percentage"
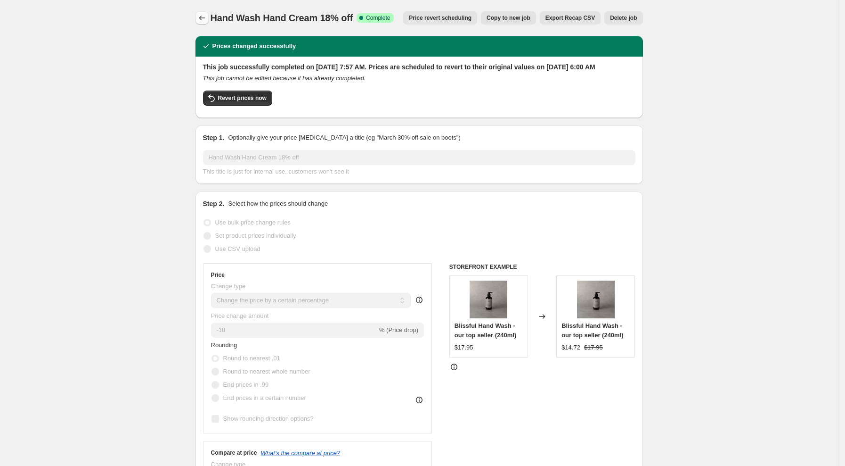
click at [205, 21] on icon "Price change jobs" at bounding box center [201, 17] width 9 height 9
